Goal: Register for event/course

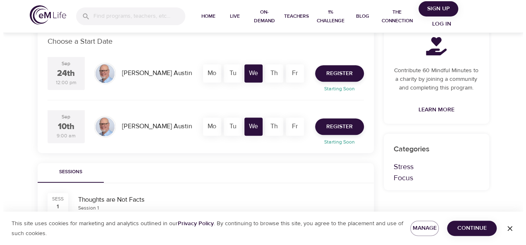
scroll to position [166, 0]
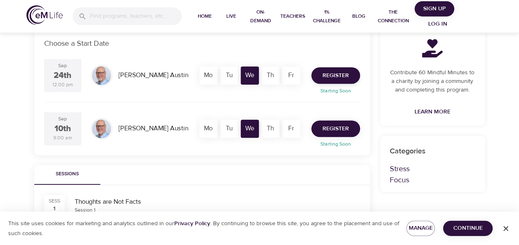
click at [335, 131] on span "Register" at bounding box center [336, 129] width 26 height 10
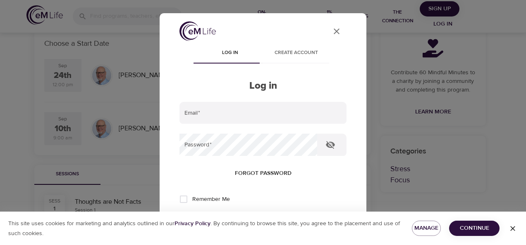
type input "[EMAIL_ADDRESS][DOMAIN_NAME]"
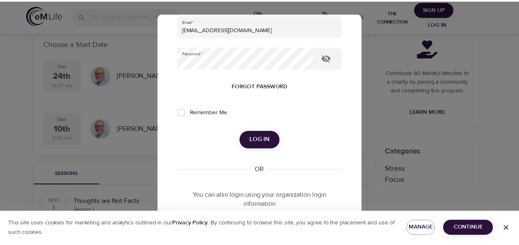
scroll to position [88, 0]
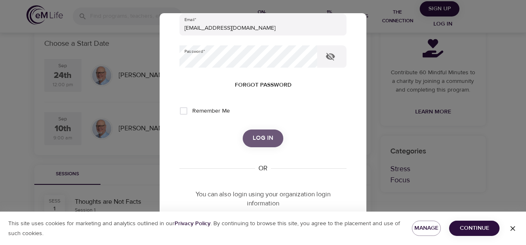
click at [261, 139] on span "Log in" at bounding box center [262, 138] width 21 height 11
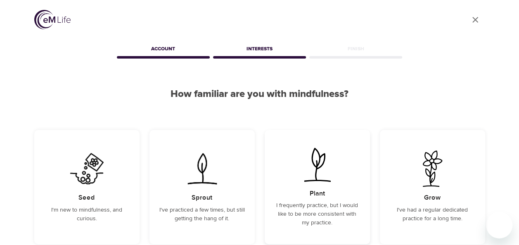
scroll to position [105, 0]
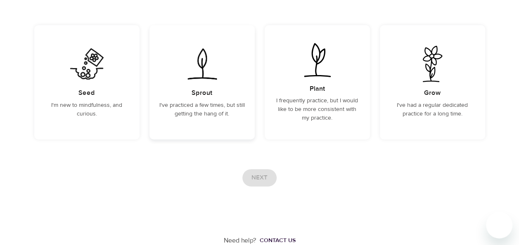
click at [184, 86] on div "Sprout I've practiced a few times, but still getting the hang of it." at bounding box center [202, 82] width 105 height 114
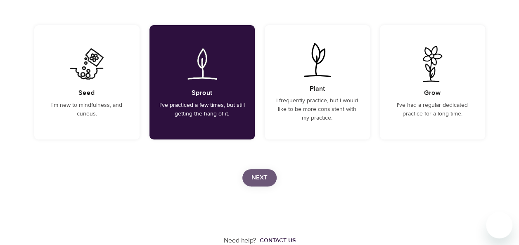
click at [264, 179] on span "Next" at bounding box center [260, 178] width 16 height 11
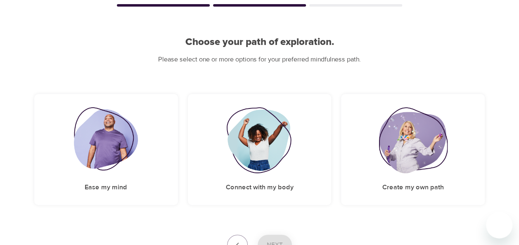
scroll to position [118, 0]
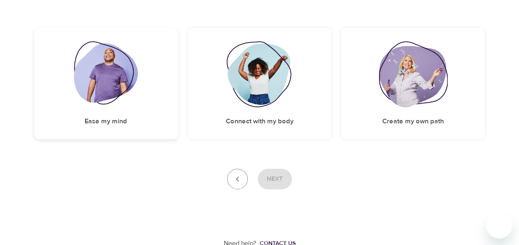
click at [124, 71] on img at bounding box center [106, 74] width 64 height 66
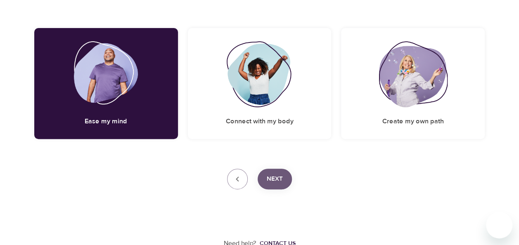
click at [274, 176] on span "Next" at bounding box center [275, 179] width 16 height 11
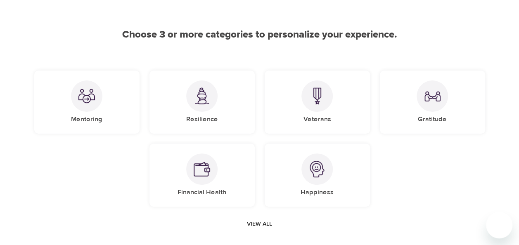
scroll to position [61, 0]
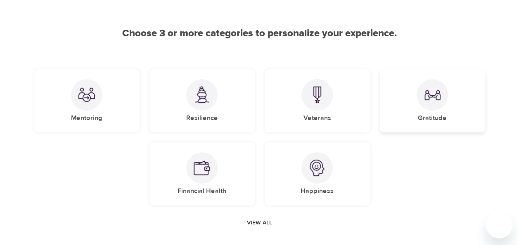
click at [435, 98] on img at bounding box center [432, 95] width 17 height 17
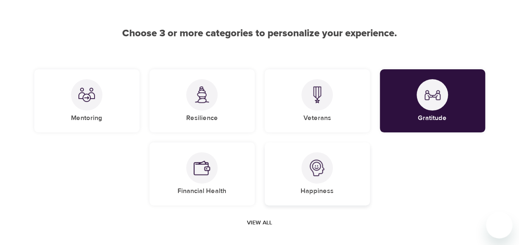
click at [321, 187] on h5 "Happiness" at bounding box center [317, 191] width 33 height 9
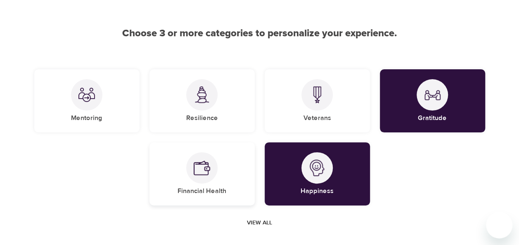
click at [197, 174] on img at bounding box center [202, 168] width 17 height 17
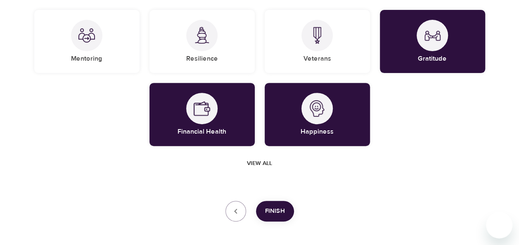
scroll to position [124, 0]
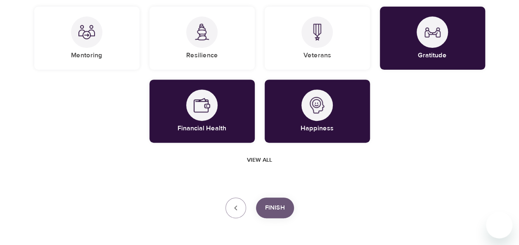
click at [278, 207] on span "Finish" at bounding box center [275, 208] width 20 height 11
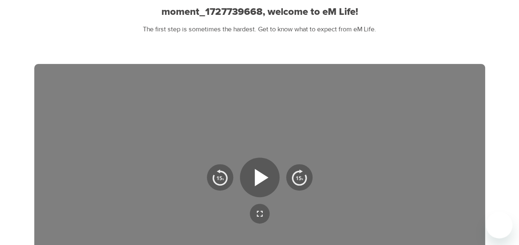
scroll to position [75, 0]
